Goal: Task Accomplishment & Management: Use online tool/utility

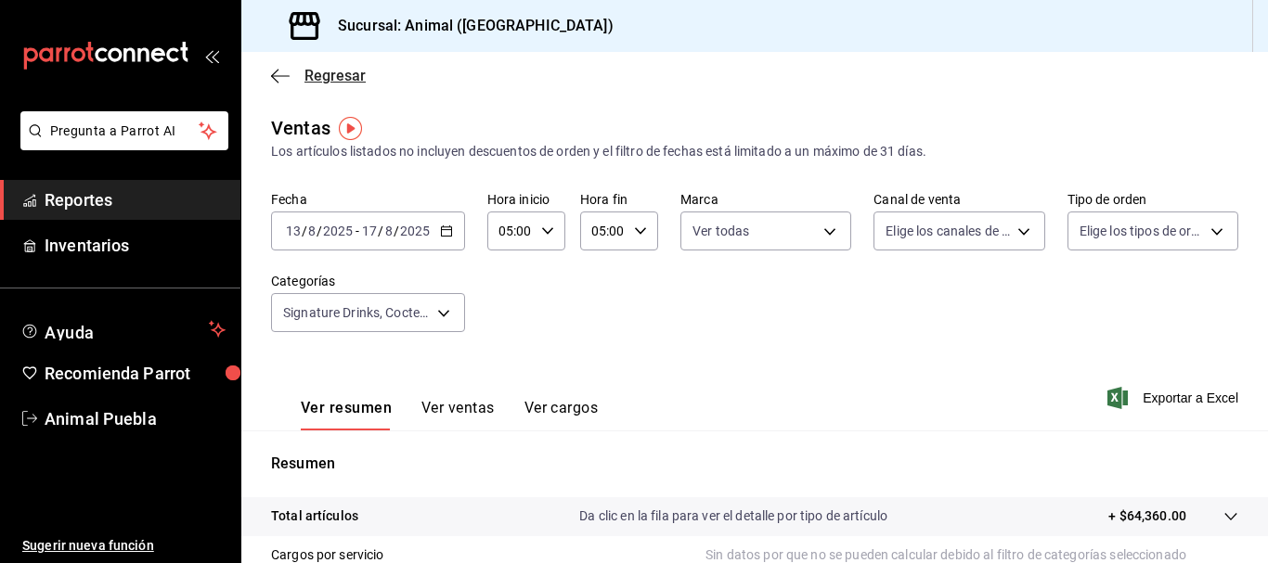
click at [283, 77] on icon "button" at bounding box center [280, 76] width 19 height 17
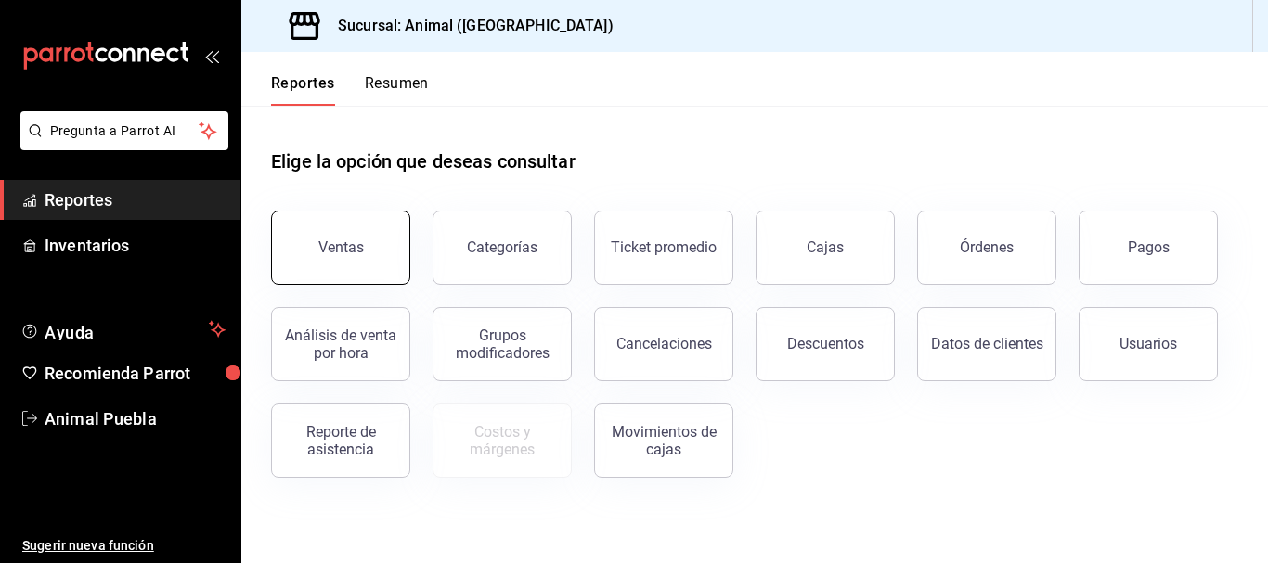
click at [368, 265] on button "Ventas" at bounding box center [340, 248] width 139 height 74
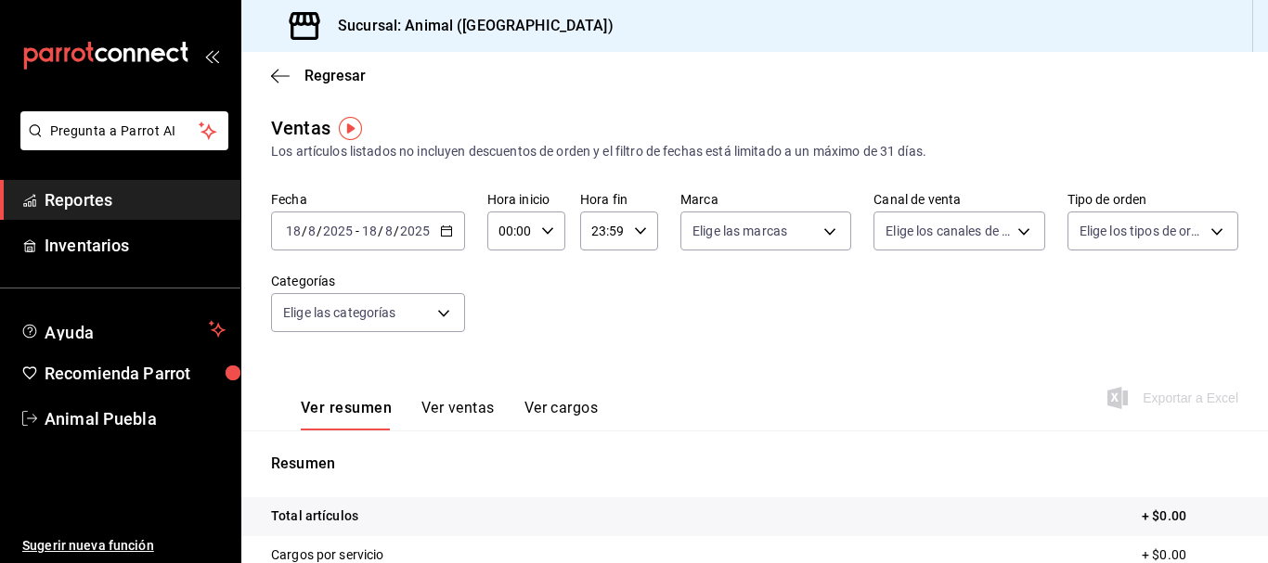
click at [447, 241] on div "[DATE] [DATE] - [DATE] [DATE]" at bounding box center [368, 231] width 194 height 39
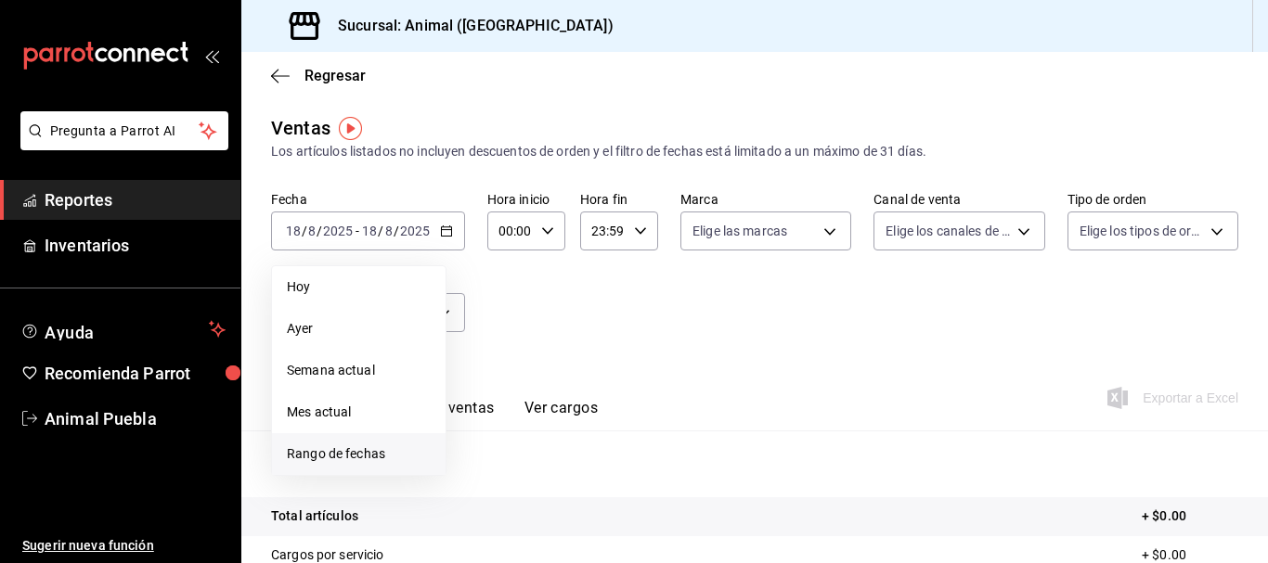
click at [314, 457] on span "Rango de fechas" at bounding box center [359, 454] width 144 height 19
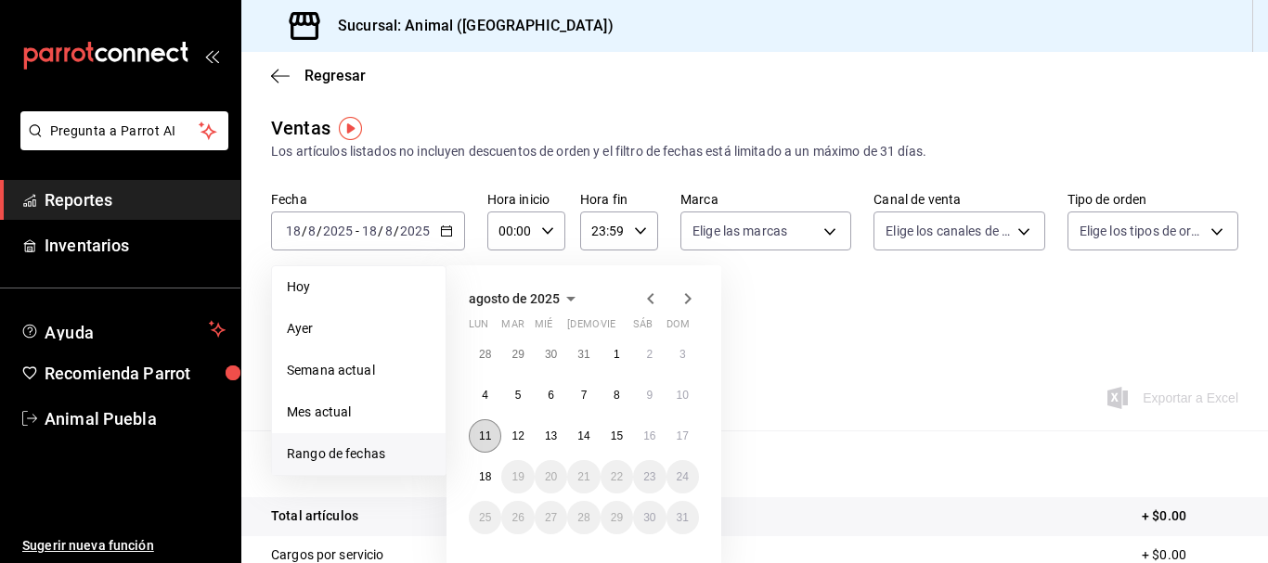
click at [472, 434] on button "11" at bounding box center [485, 436] width 32 height 33
click at [487, 476] on abbr "18" at bounding box center [485, 477] width 12 height 13
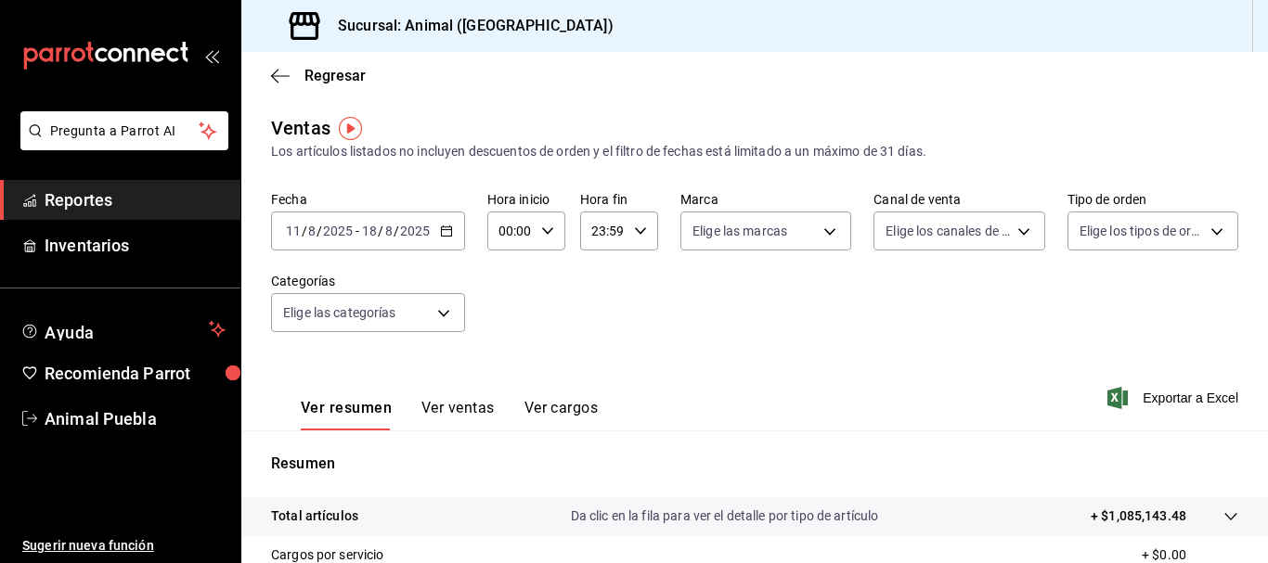
click at [496, 224] on input "00:00" at bounding box center [510, 231] width 46 height 37
click at [510, 325] on span "05" at bounding box center [505, 330] width 8 height 15
type input "05:00"
click at [591, 228] on div at bounding box center [634, 281] width 1268 height 563
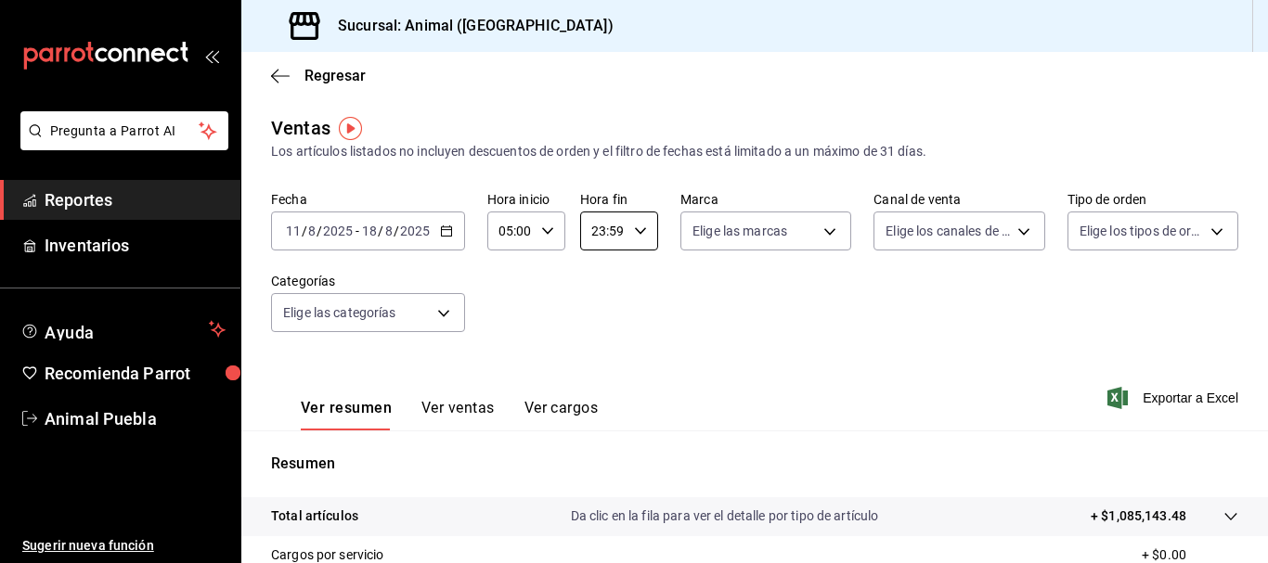
click at [591, 228] on input "23:59" at bounding box center [603, 231] width 46 height 37
click at [592, 383] on span "05" at bounding box center [596, 388] width 8 height 15
click at [633, 278] on span "00" at bounding box center [634, 278] width 8 height 15
type input "05:00"
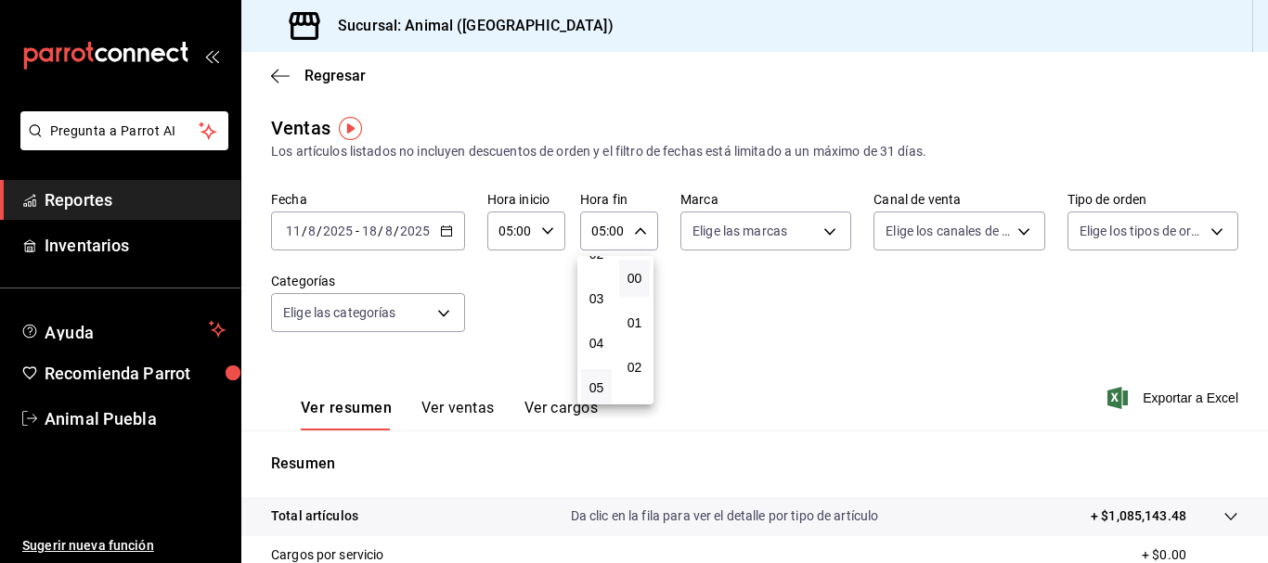
click at [818, 237] on div at bounding box center [634, 281] width 1268 height 563
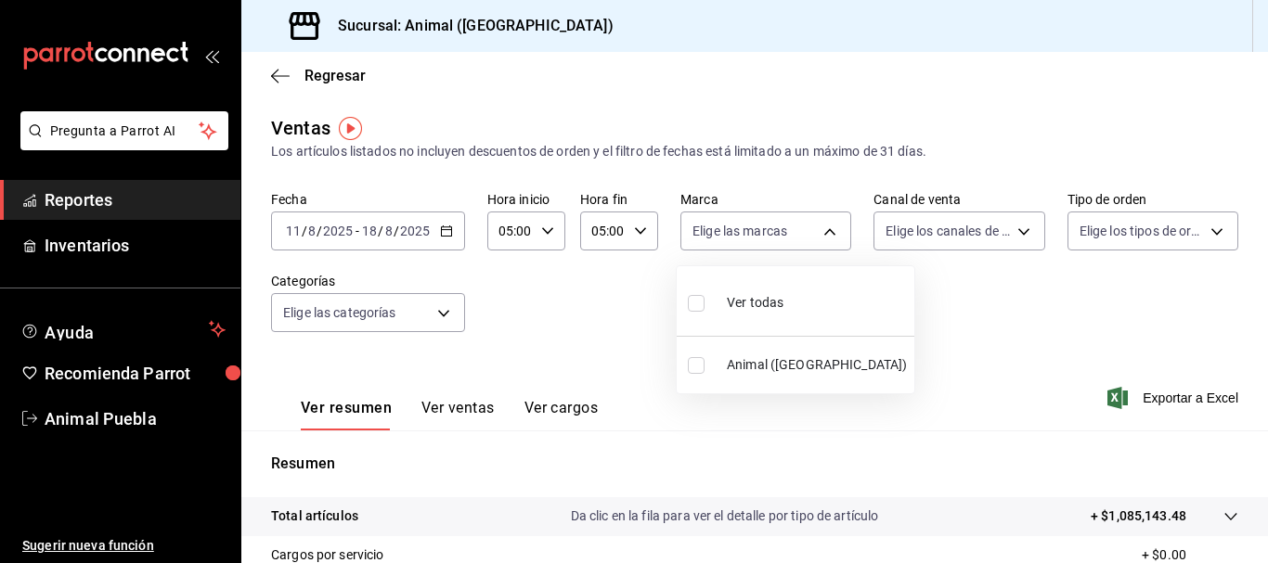
click at [818, 237] on body "Pregunta a Parrot AI Reportes Inventarios Ayuda Recomienda Parrot Animal Puebla…" at bounding box center [634, 281] width 1268 height 563
click at [776, 307] on span "Ver todas" at bounding box center [755, 302] width 57 height 19
type input "96838179-8fbb-4073-aae3-1789726318c8"
checkbox input "true"
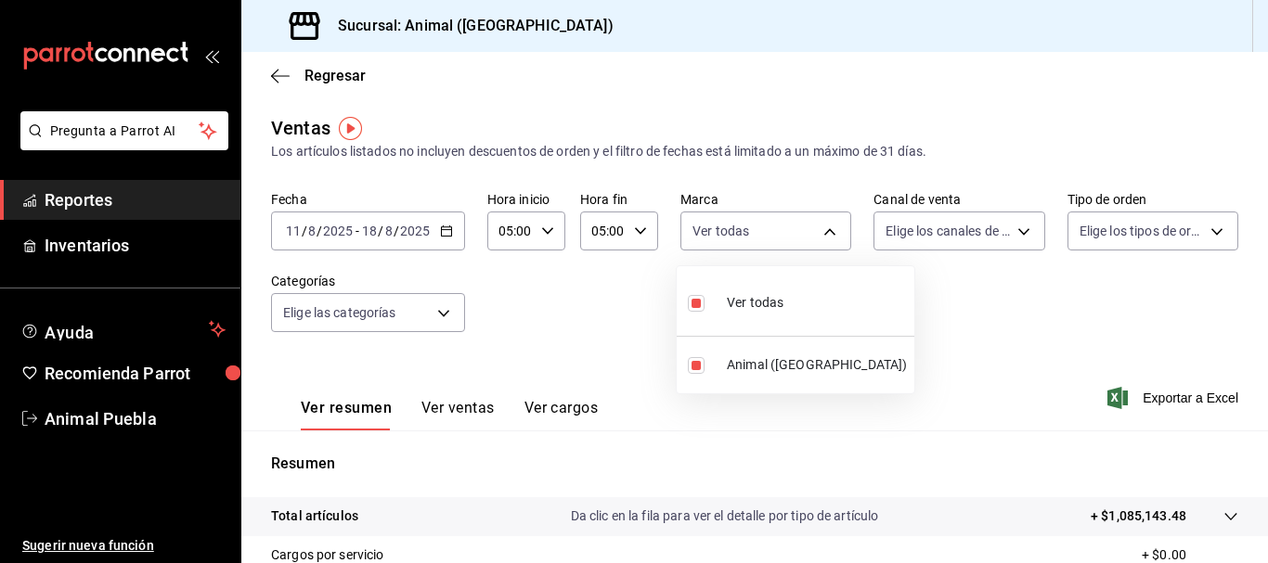
click at [996, 238] on div at bounding box center [634, 281] width 1268 height 563
click at [996, 238] on div "Ver todas Animal ([GEOGRAPHIC_DATA])" at bounding box center [634, 281] width 1268 height 563
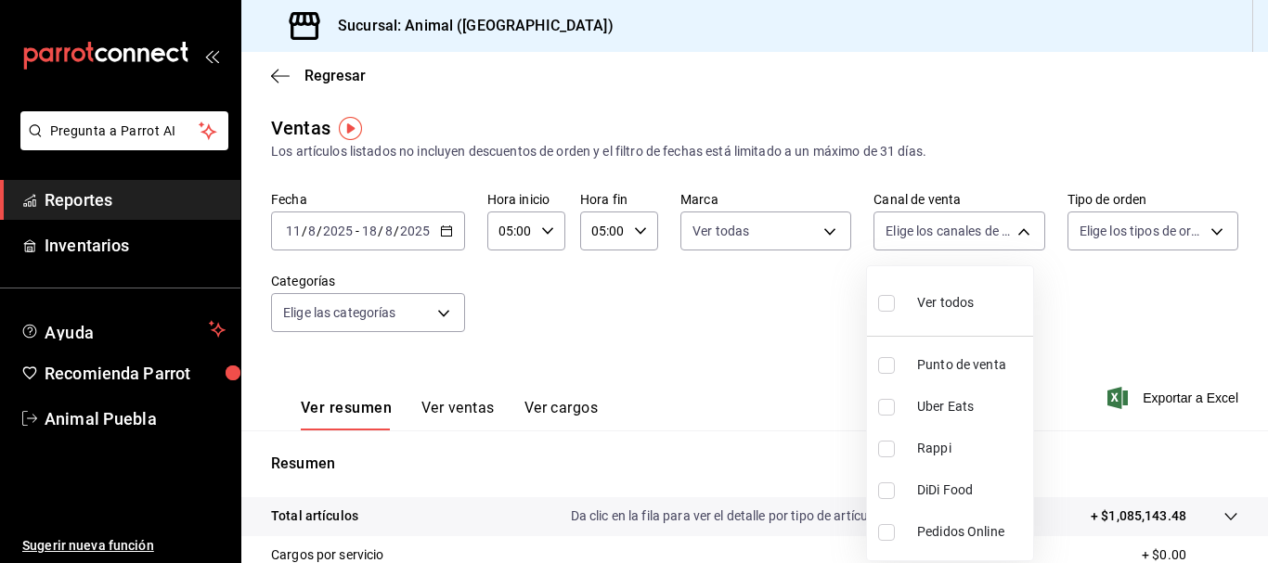
click at [996, 238] on body "Pregunta a Parrot AI Reportes Inventarios Ayuda Recomienda Parrot Animal Puebla…" at bounding box center [634, 281] width 1268 height 563
click at [939, 305] on span "Ver todos" at bounding box center [945, 302] width 57 height 19
type input "PARROT,UBER_EATS,RAPPI,DIDI_FOOD,ONLINE"
checkbox input "true"
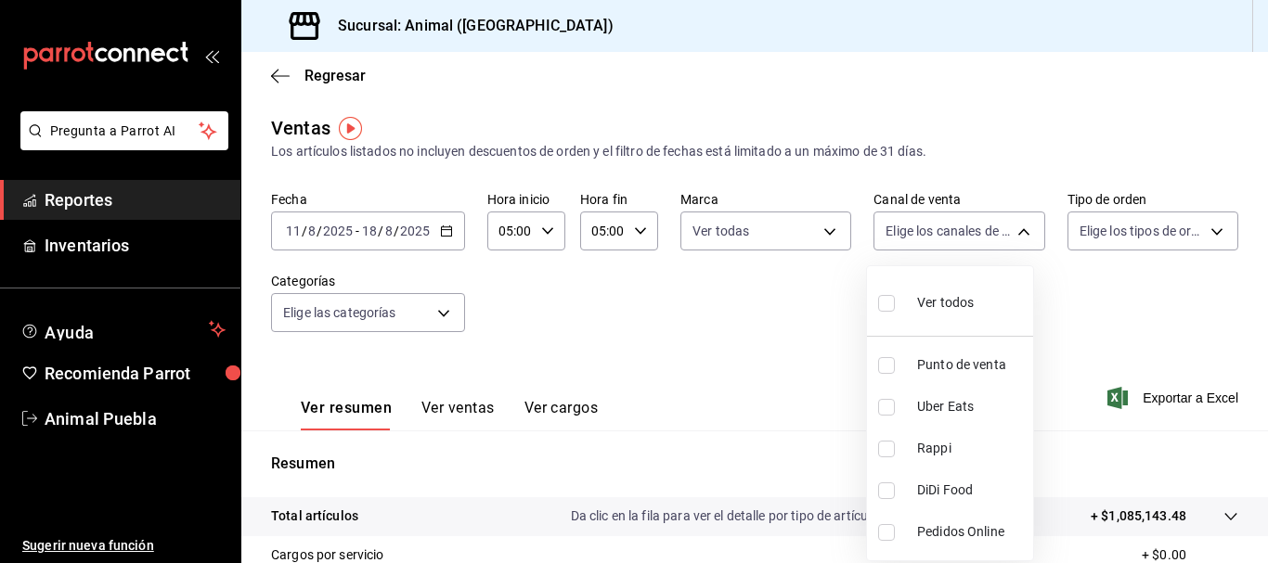
checkbox input "true"
click at [1164, 237] on div at bounding box center [634, 281] width 1268 height 563
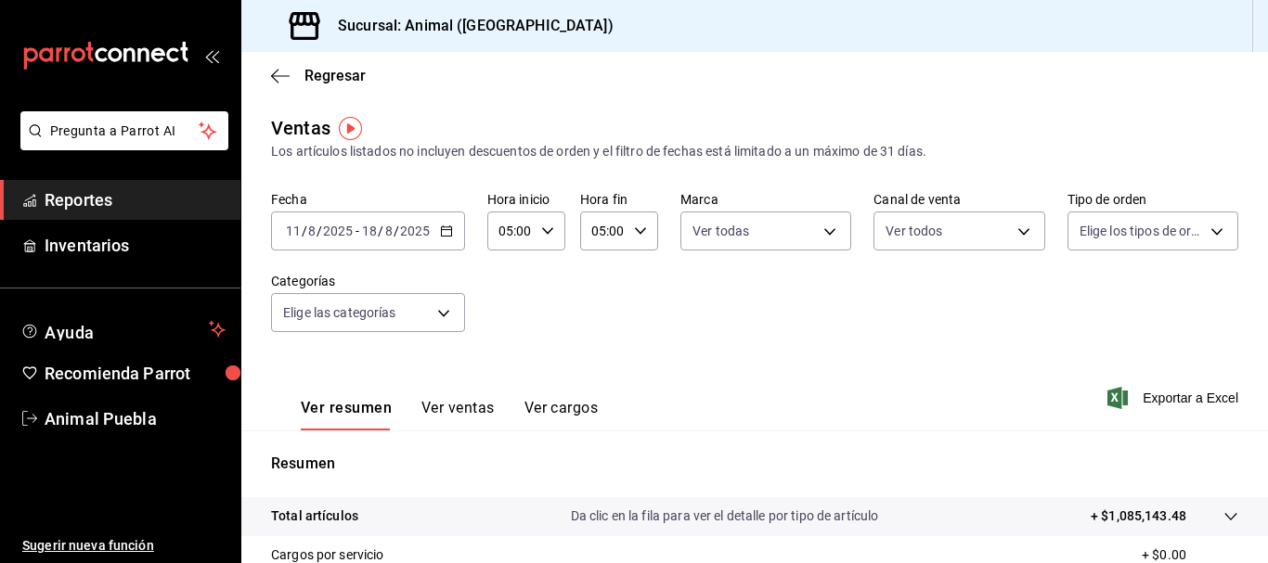
click at [1164, 237] on div at bounding box center [634, 281] width 1268 height 563
click at [1164, 237] on body "Pregunta a Parrot AI Reportes Inventarios Ayuda Recomienda Parrot Animal Puebla…" at bounding box center [634, 281] width 1268 height 563
click at [1102, 288] on div "Ver todos" at bounding box center [1116, 301] width 96 height 40
type input "89cc3392-1a89-49ed-91c4-e66ea58282e1,025cf6ae-25b7-4698-bb98-3d77af74a196,EXTER…"
checkbox input "true"
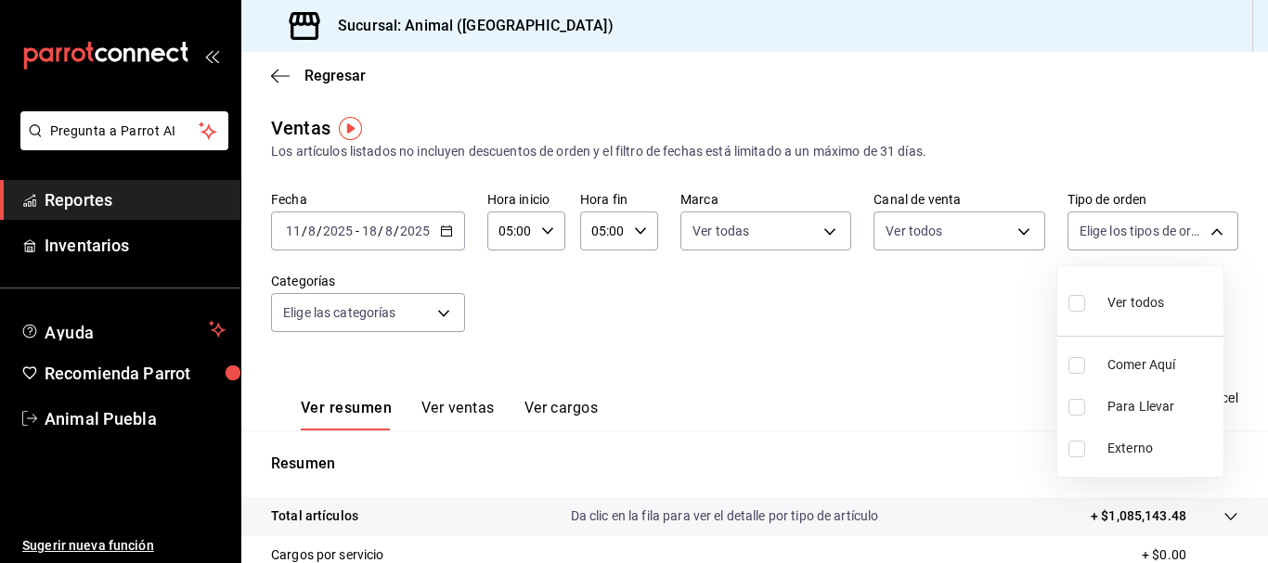
checkbox input "true"
click at [435, 317] on div at bounding box center [634, 281] width 1268 height 563
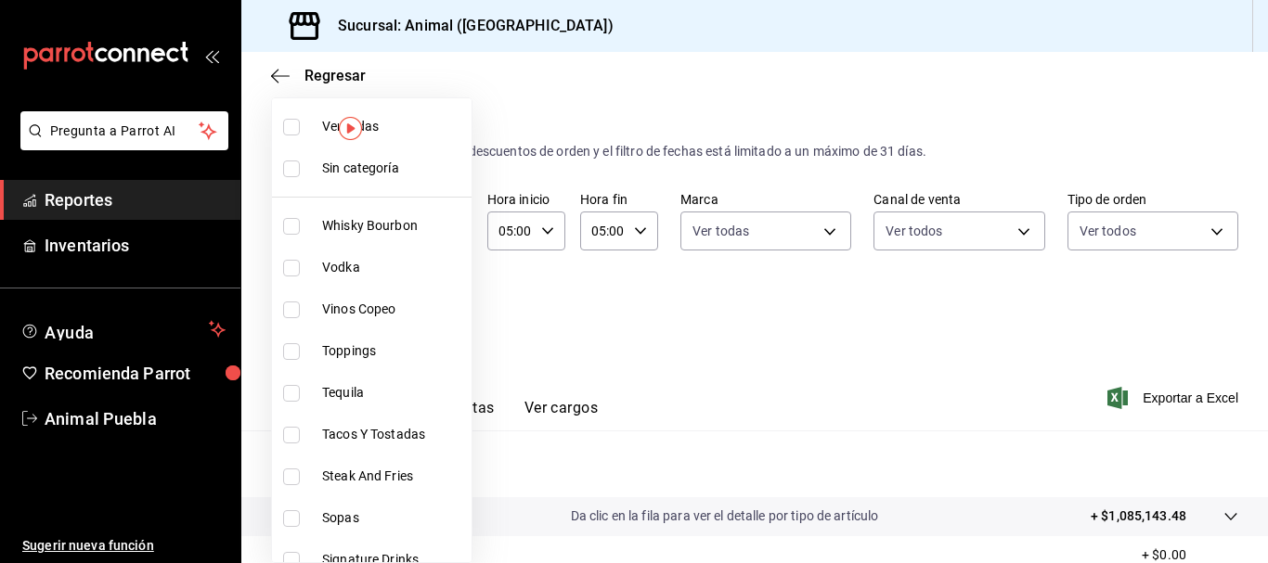
click at [435, 317] on body "Pregunta a Parrot AI Reportes Inventarios Ayuda Recomienda Parrot Animal Puebla…" at bounding box center [634, 281] width 1268 height 563
click at [450, 127] on span "Ver todas" at bounding box center [393, 126] width 142 height 19
type input "696422f3-042f-4992-a796-20cec1d2addd,ab2f2cdd-2d2d-455a-bd59-969ed93fbee5,5744a…"
checkbox input "true"
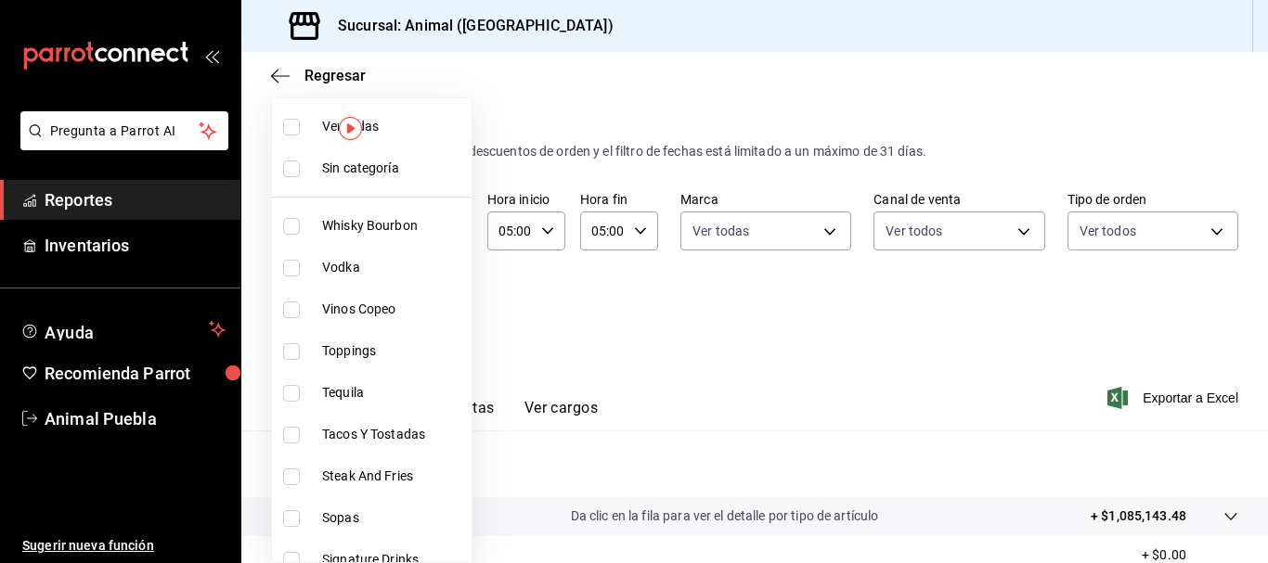
checkbox input "true"
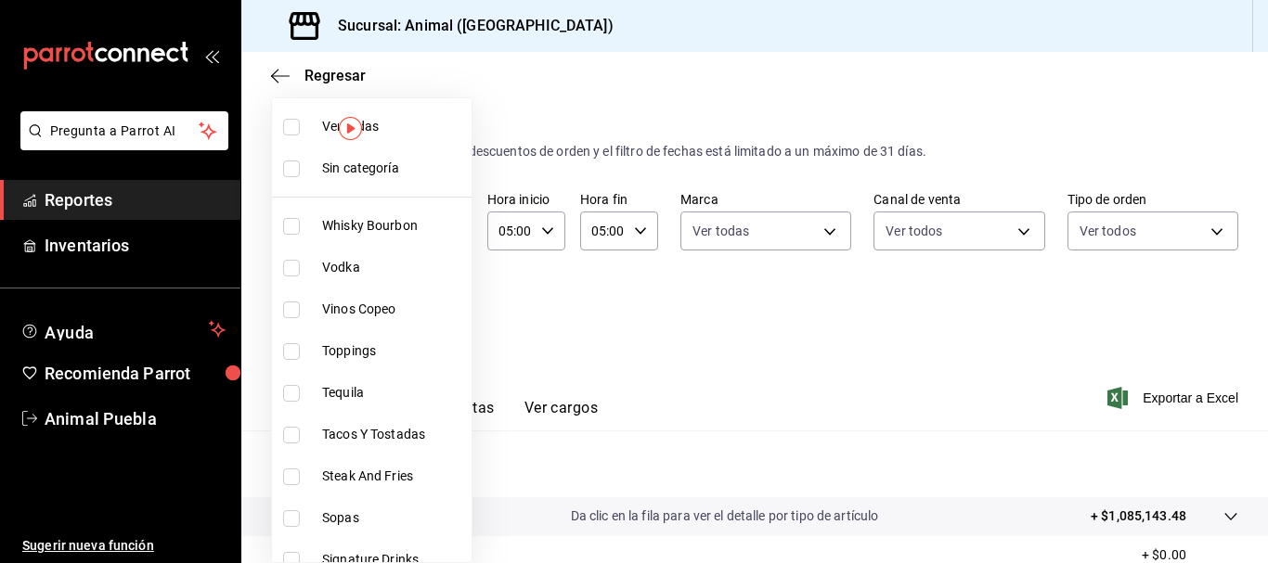
checkbox input "true"
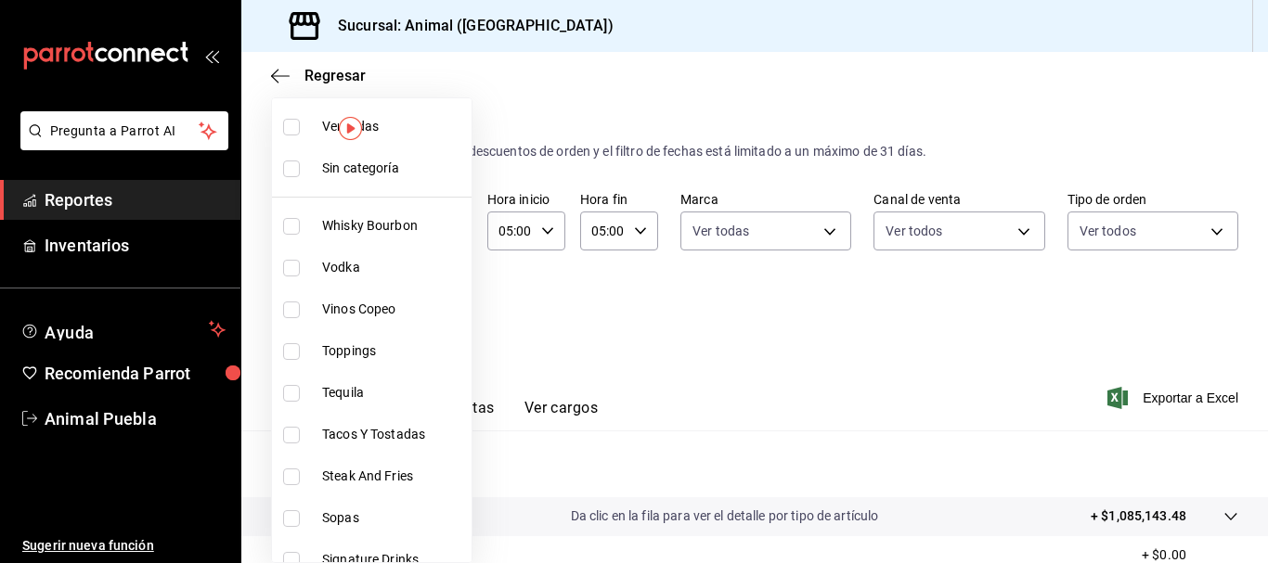
checkbox input "true"
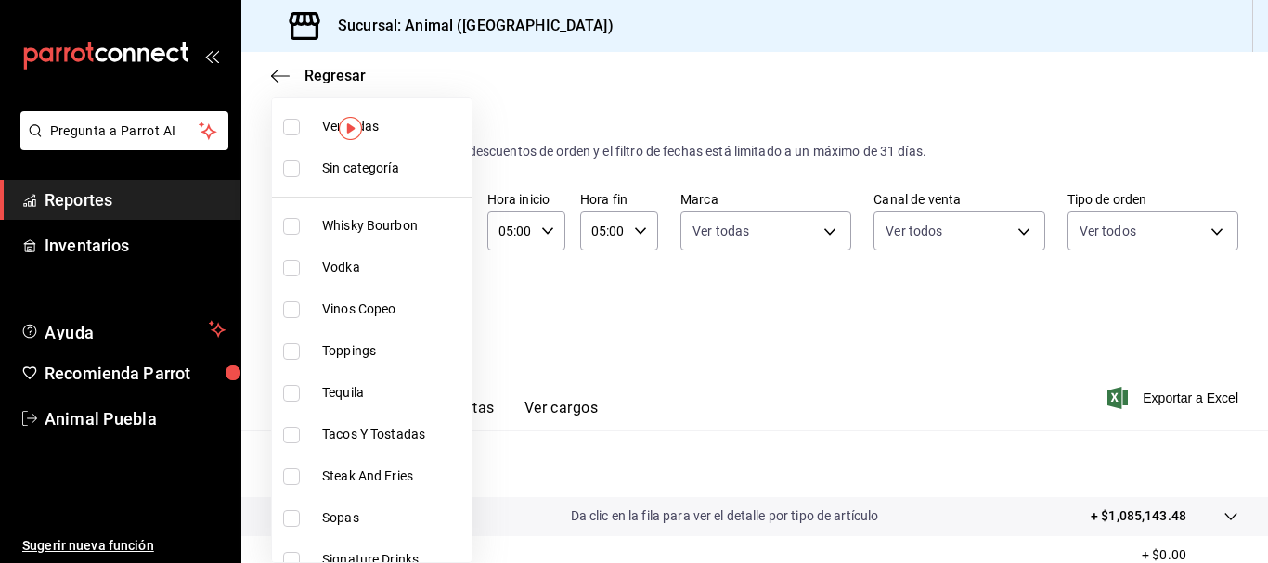
checkbox input "true"
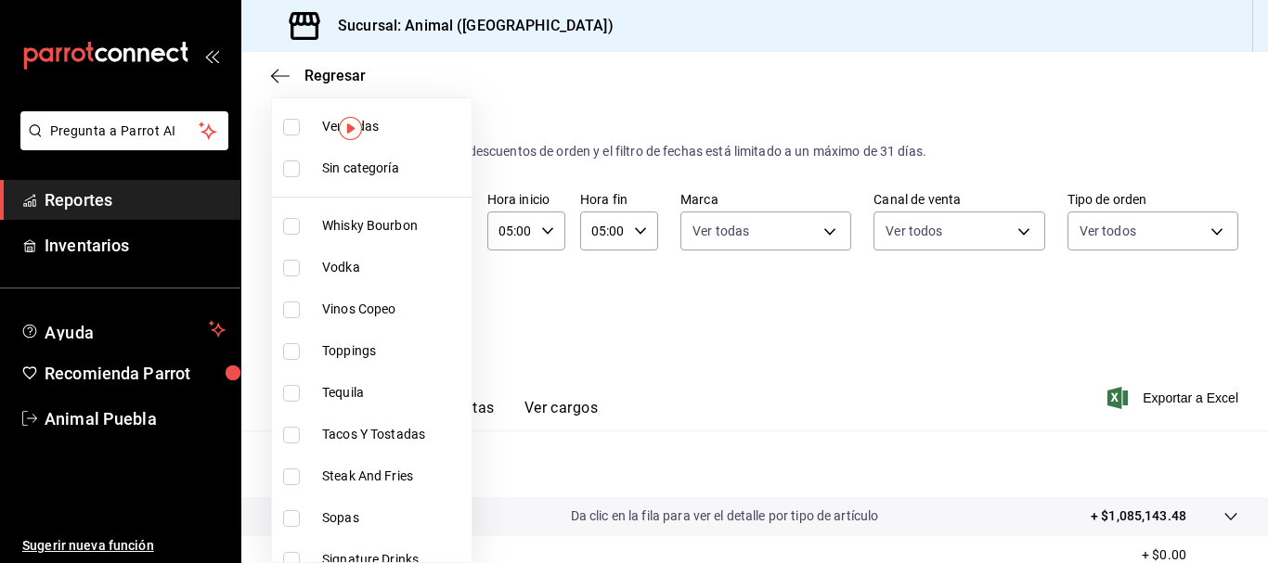
checkbox input "true"
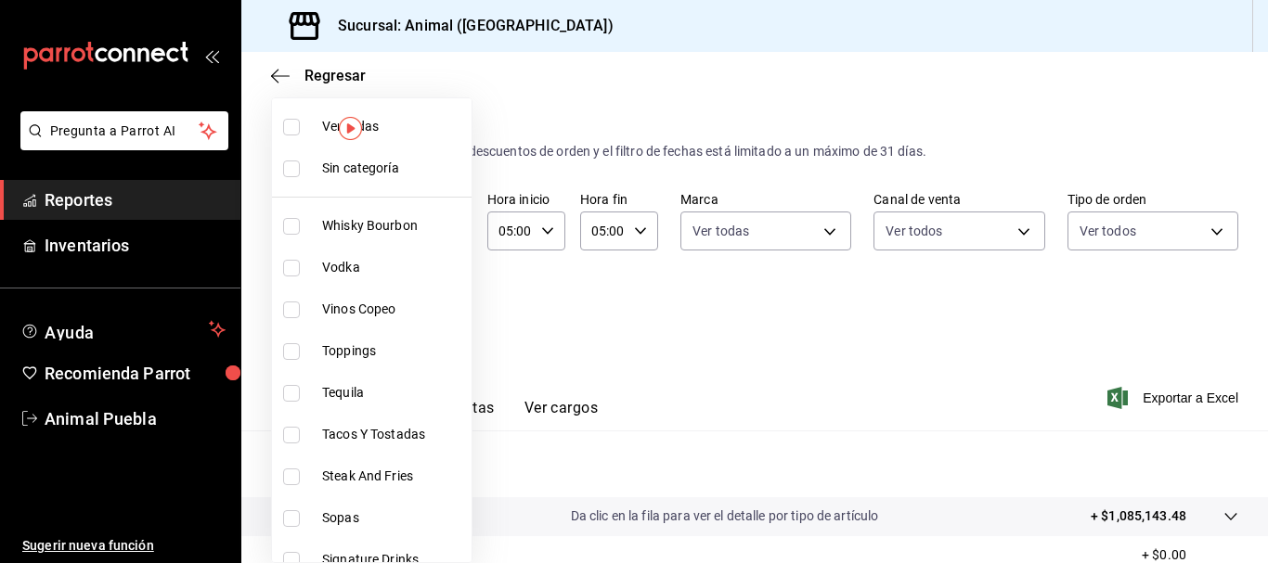
checkbox input "true"
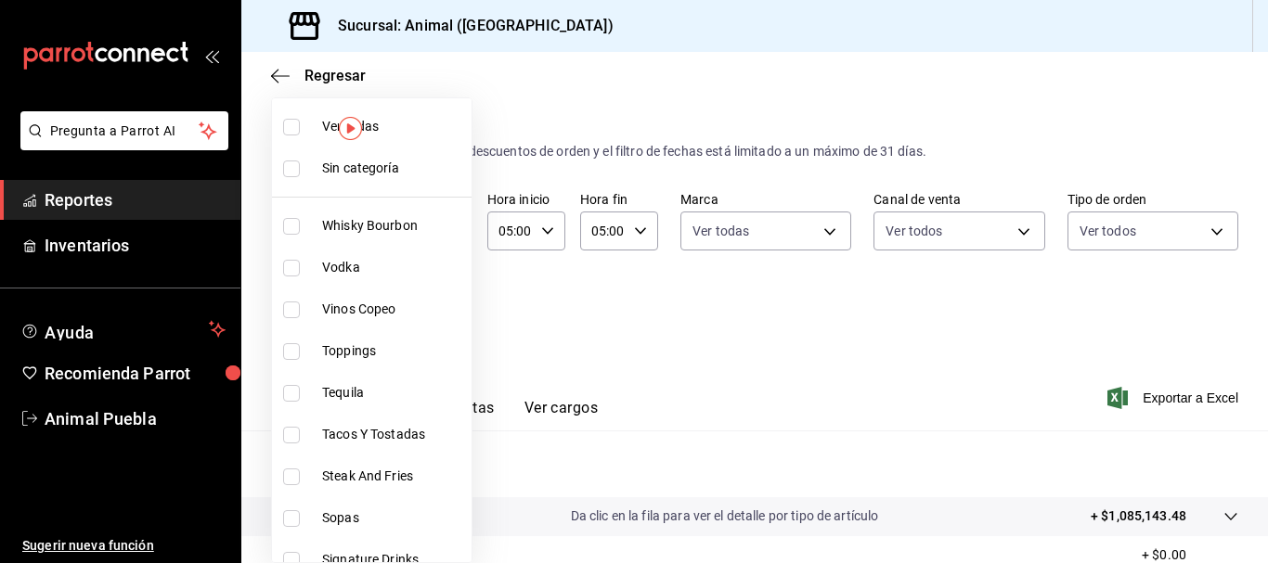
checkbox input "true"
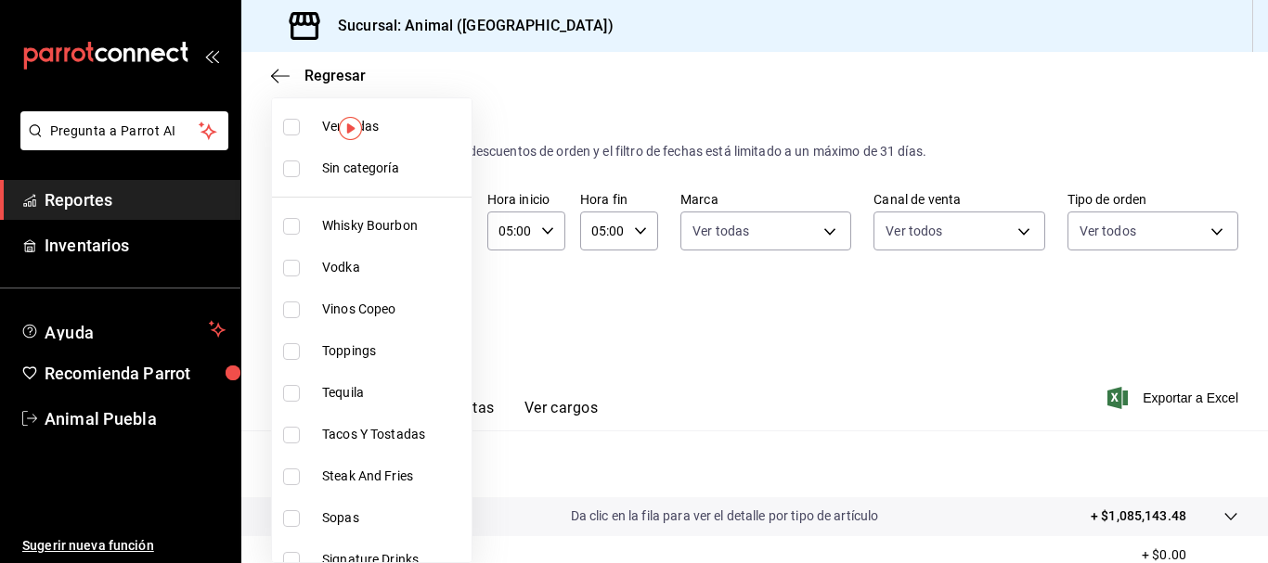
checkbox input "true"
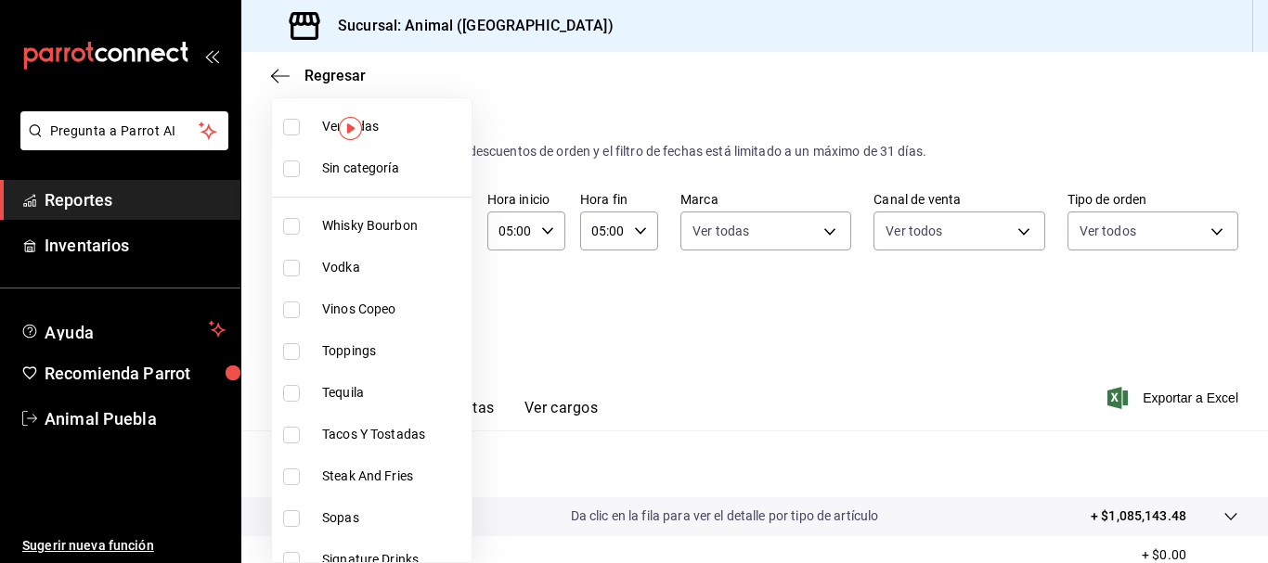
checkbox input "true"
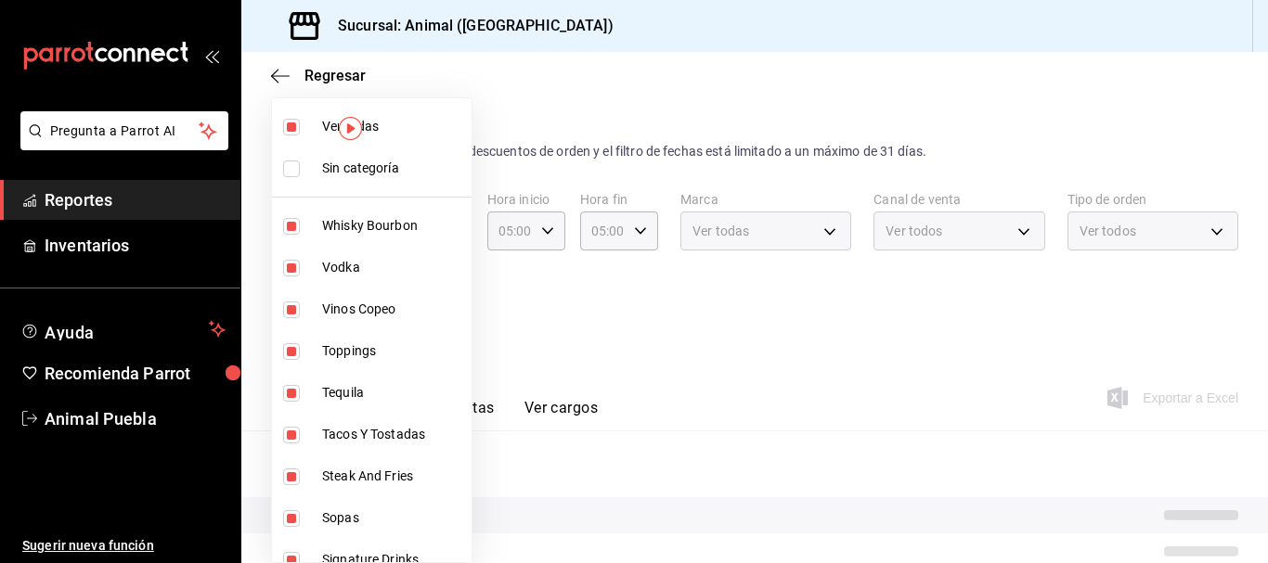
click at [819, 355] on div at bounding box center [634, 281] width 1268 height 563
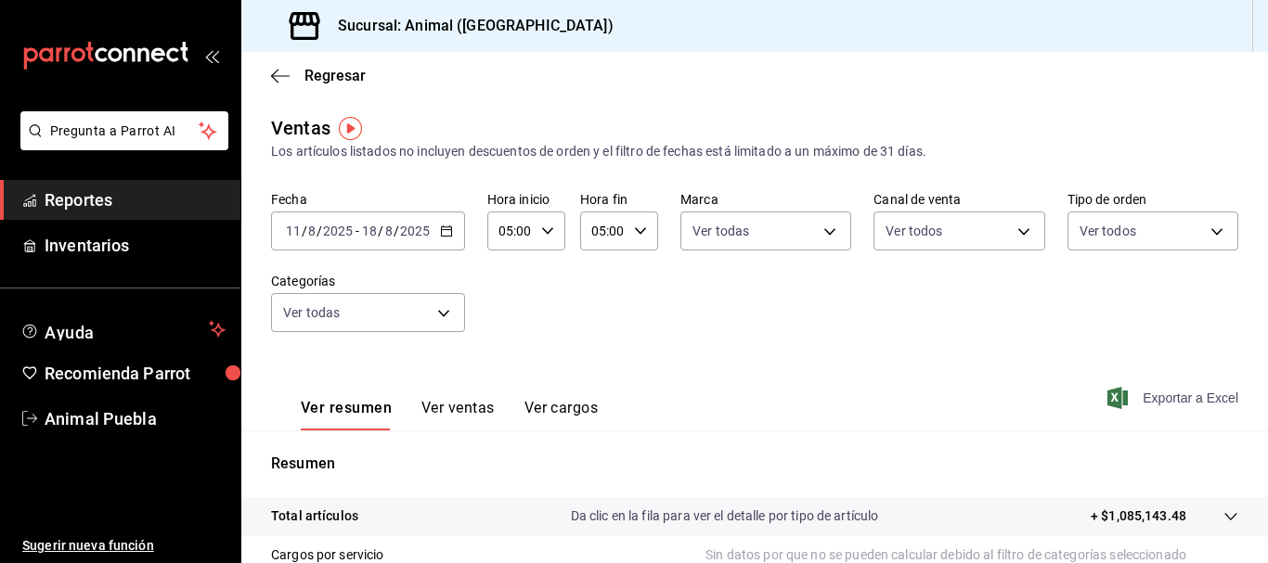
click at [1158, 399] on span "Exportar a Excel" at bounding box center [1174, 398] width 127 height 22
